Goal: Ask a question

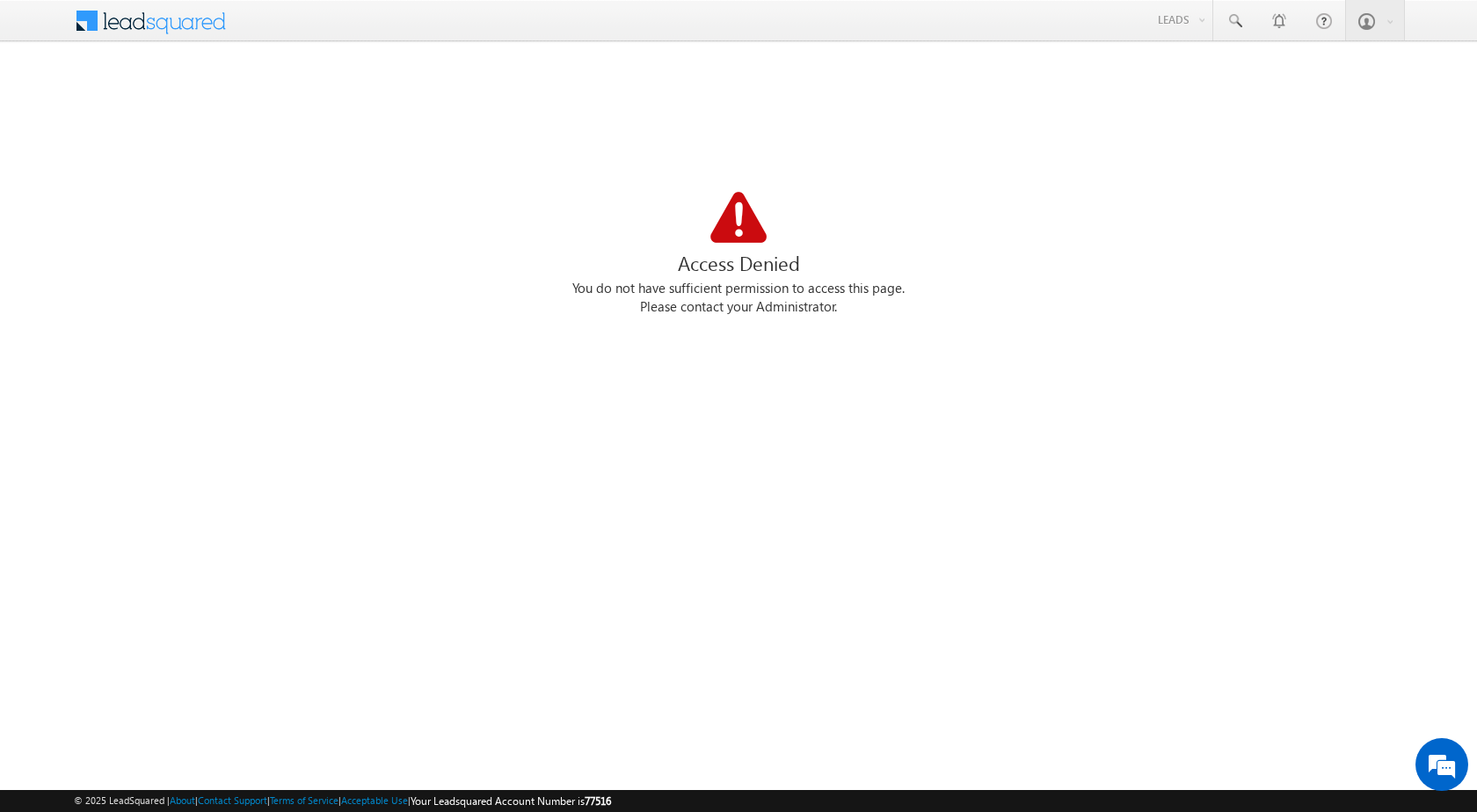
click at [800, 311] on div "Please contact your Administrator." at bounding box center [739, 307] width 1330 height 19
click at [896, 273] on div "Access Denied" at bounding box center [739, 263] width 1330 height 34
click at [811, 298] on div "Please contact your Administrator." at bounding box center [739, 307] width 1330 height 19
click at [746, 265] on div "Access Denied" at bounding box center [739, 263] width 1330 height 34
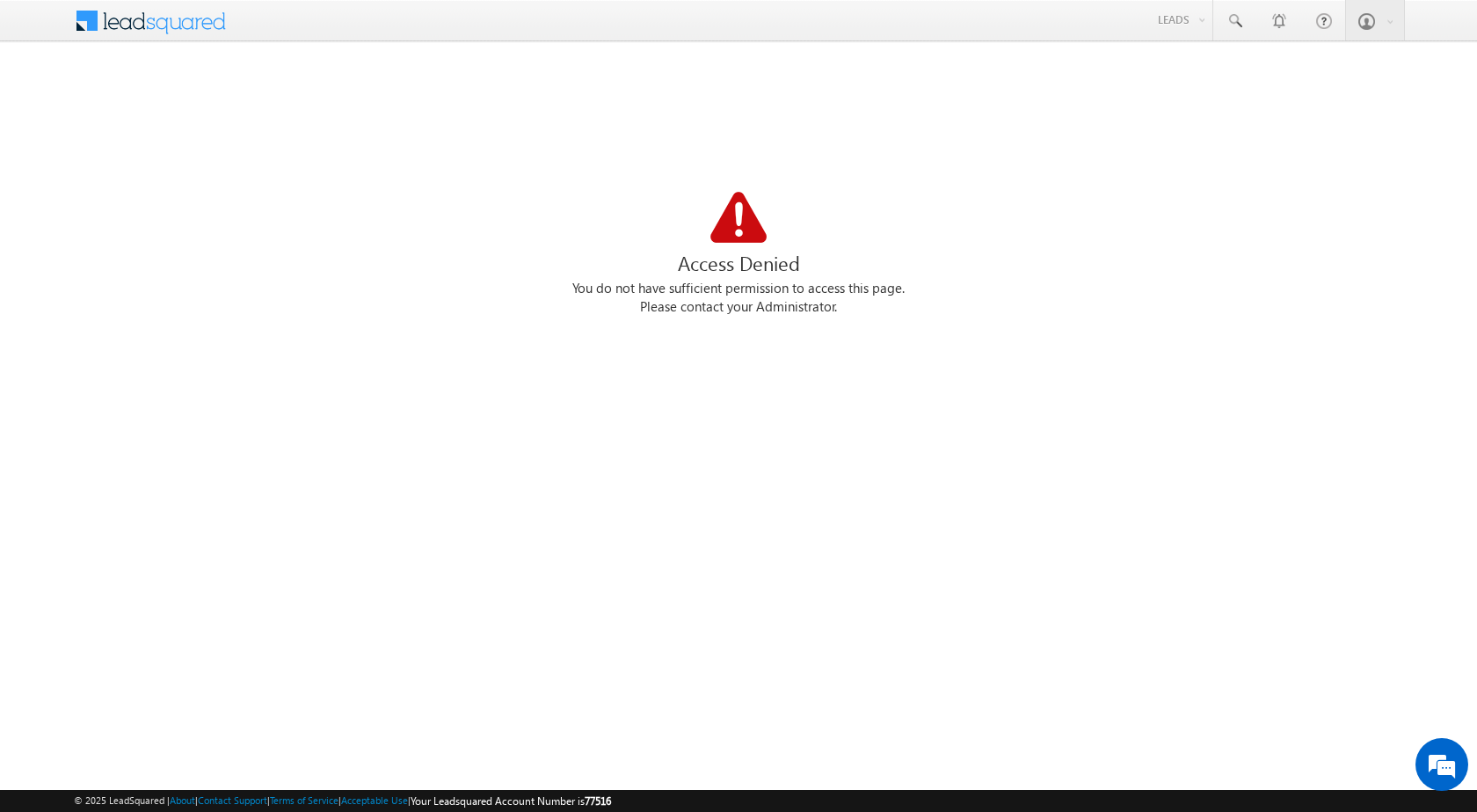
click at [746, 265] on div "Access Denied" at bounding box center [739, 263] width 1330 height 34
click at [1032, 301] on div "Please contact your Administrator." at bounding box center [739, 307] width 1330 height 19
